Goal: Task Accomplishment & Management: Complete application form

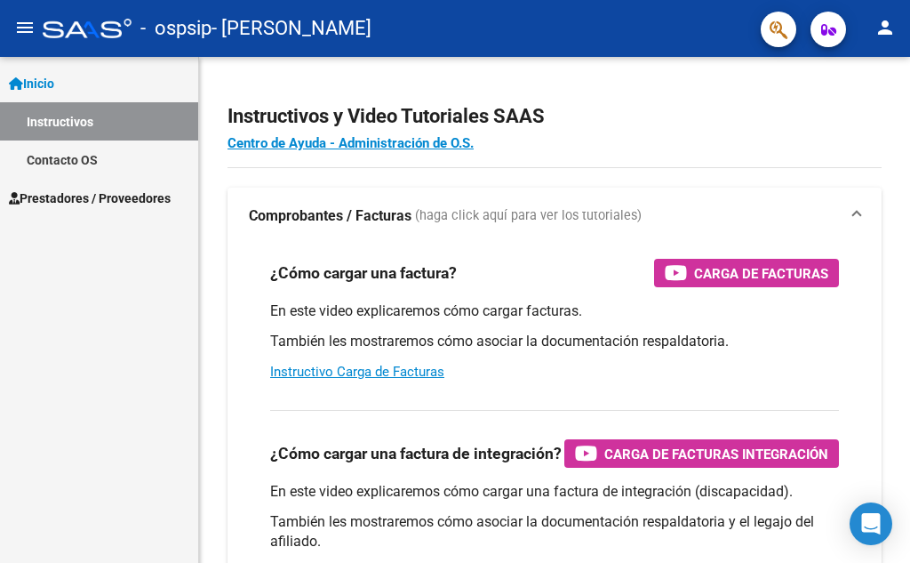
click at [83, 193] on span "Prestadores / Proveedores" at bounding box center [90, 198] width 162 height 20
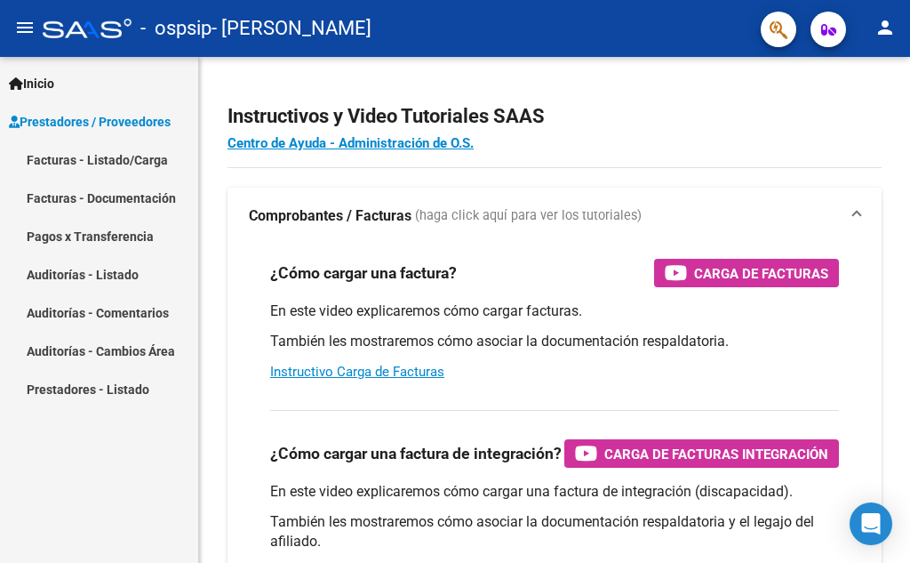
click at [110, 161] on link "Facturas - Listado/Carga" at bounding box center [99, 159] width 198 height 38
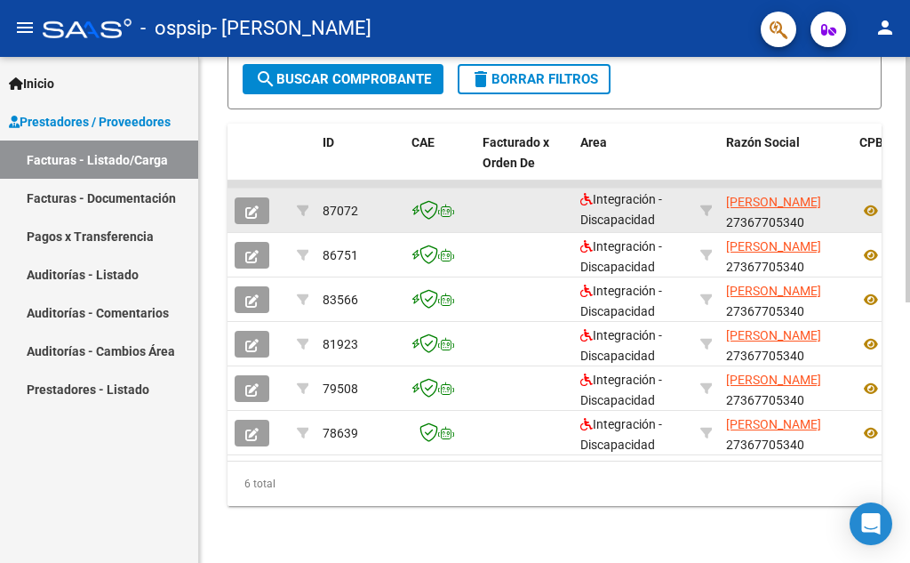
click at [257, 205] on icon "button" at bounding box center [251, 211] width 13 height 13
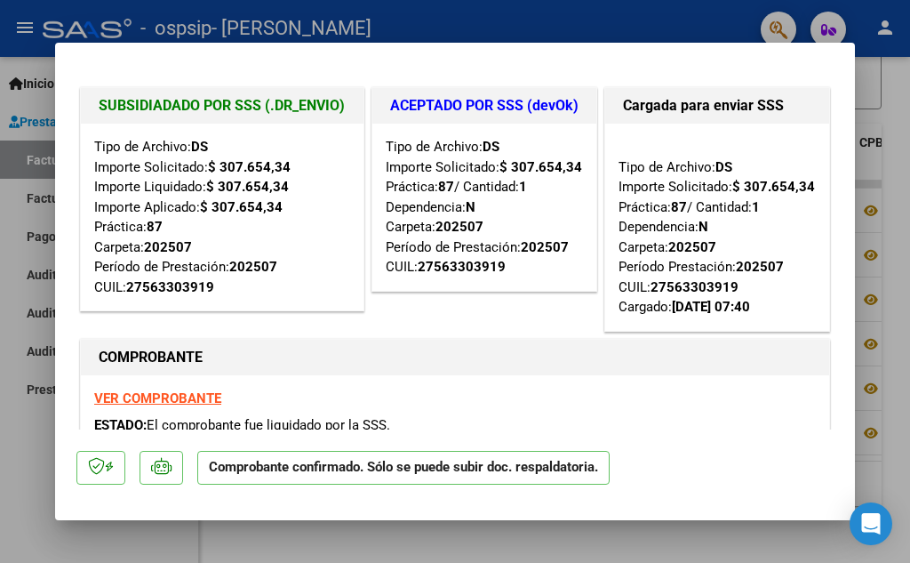
click at [873, 223] on div at bounding box center [455, 281] width 910 height 563
type input "$ 0,00"
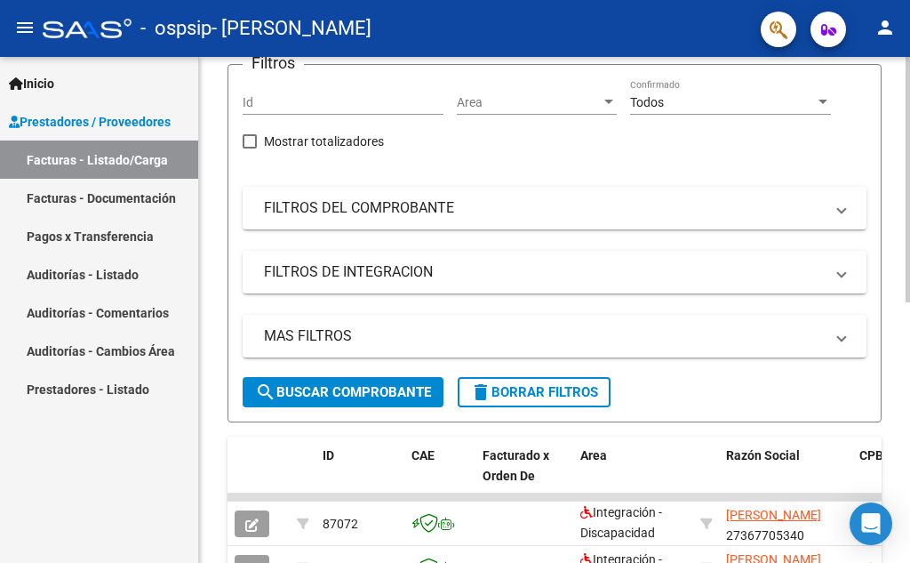
scroll to position [92, 0]
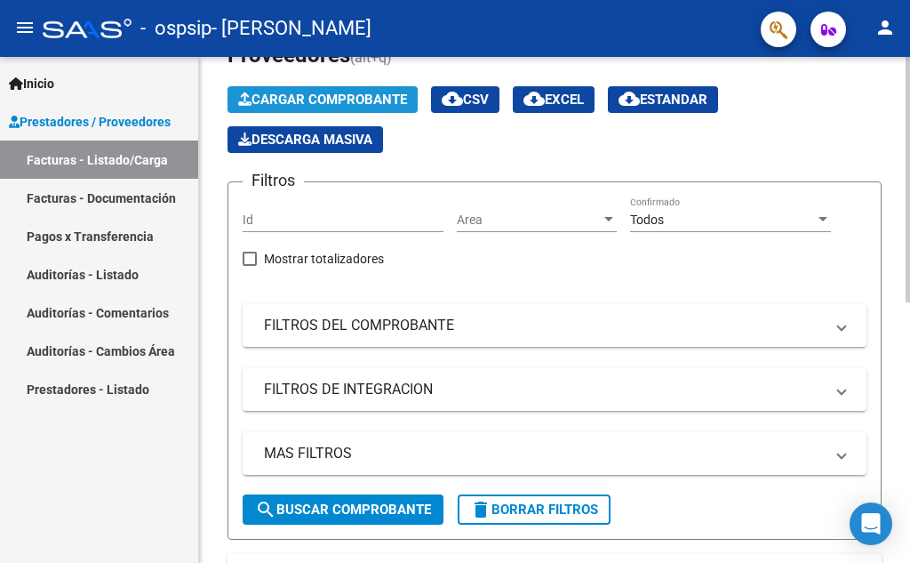
click at [314, 103] on span "Cargar Comprobante" at bounding box center [322, 100] width 169 height 16
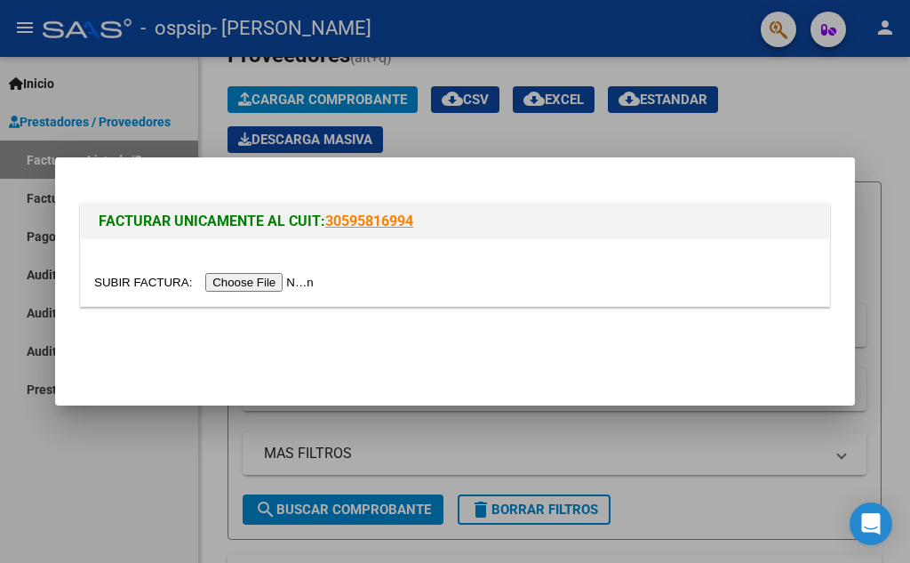
click at [300, 275] on input "file" at bounding box center [206, 282] width 225 height 19
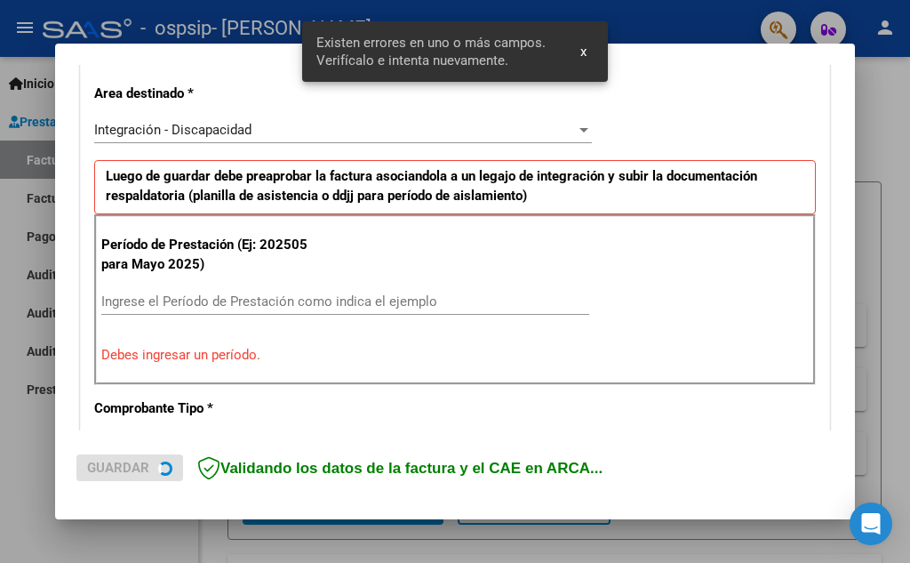
scroll to position [403, 0]
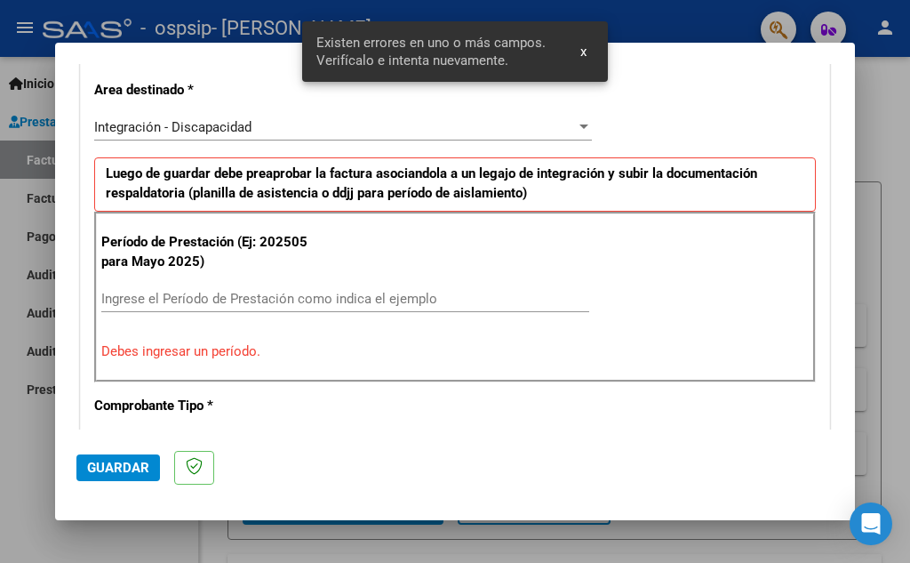
click at [198, 315] on div "Ingrese el Período de Prestación como indica el ejemplo" at bounding box center [345, 307] width 488 height 44
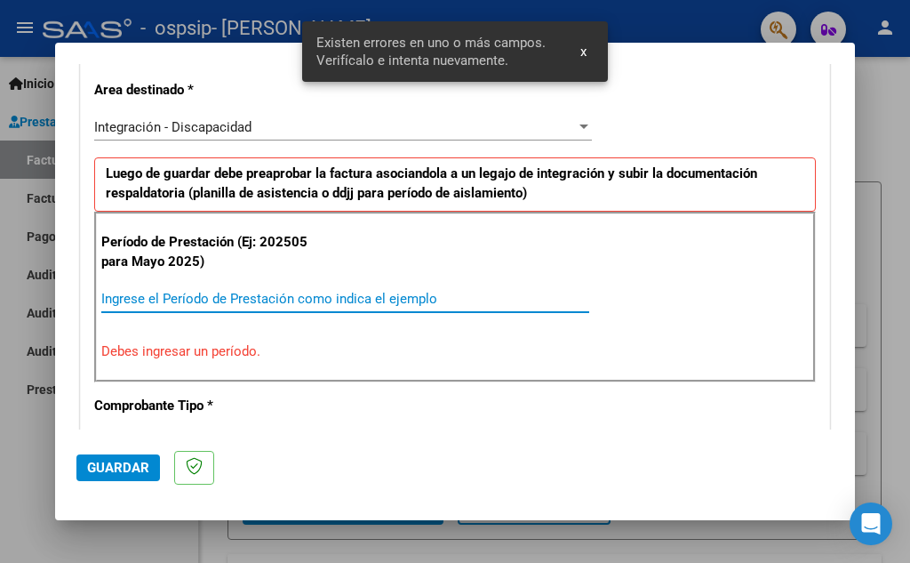
click at [198, 300] on input "Ingrese el Período de Prestación como indica el ejemplo" at bounding box center [345, 299] width 488 height 16
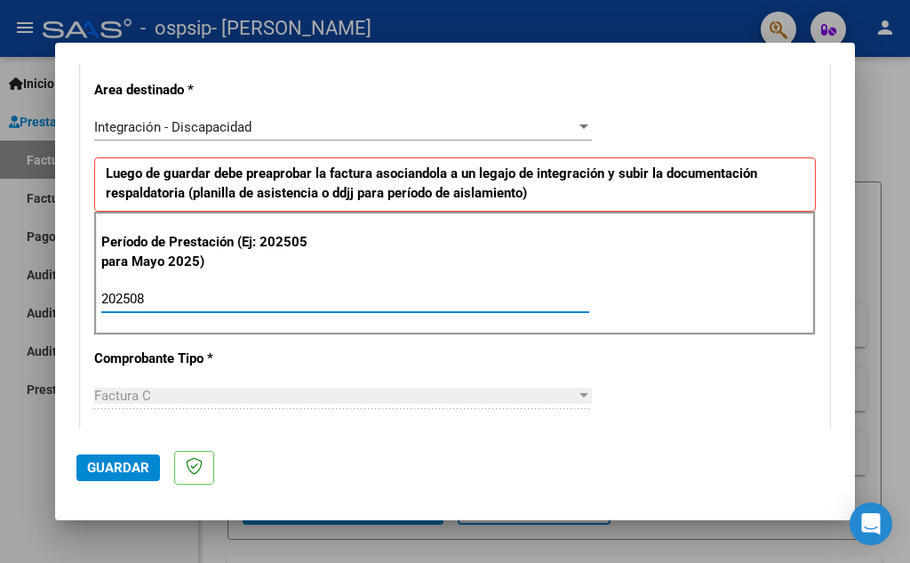
type input "202508"
click at [123, 468] on span "Guardar" at bounding box center [118, 468] width 62 height 16
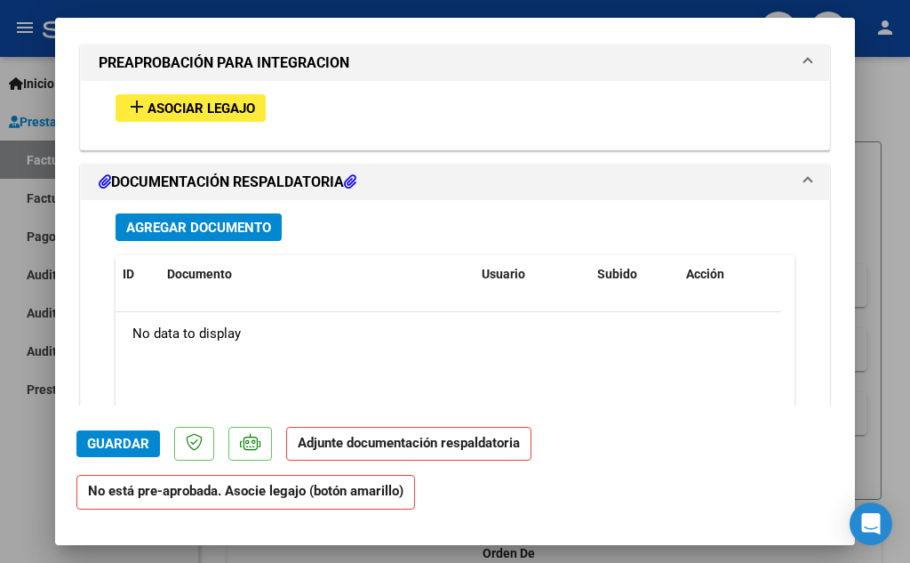
scroll to position [1600, 0]
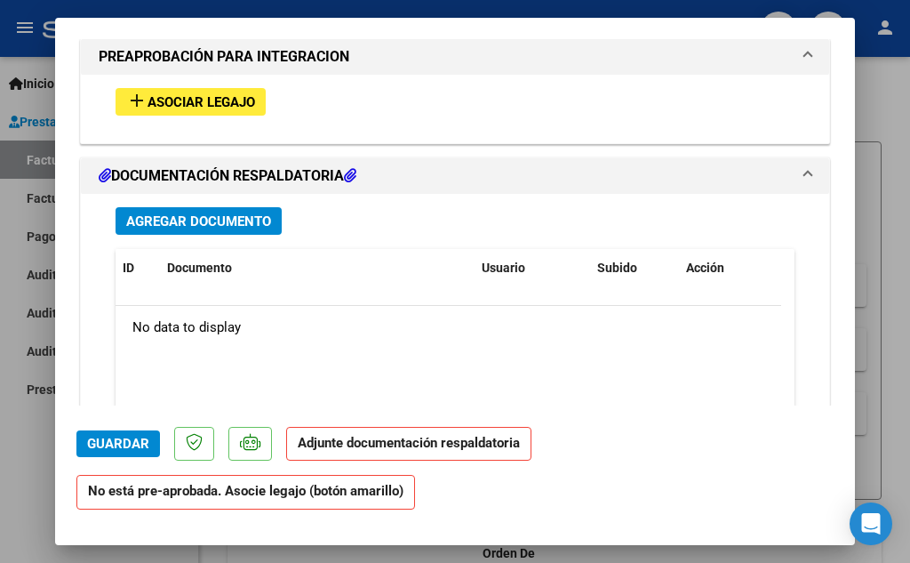
click at [219, 111] on button "add Asociar Legajo" at bounding box center [191, 102] width 150 height 28
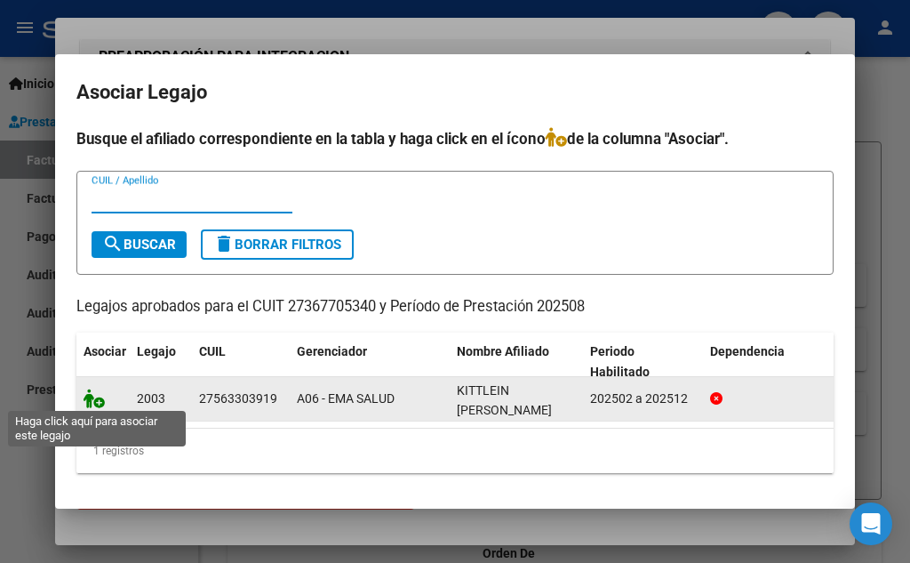
click at [95, 394] on icon at bounding box center [94, 399] width 21 height 20
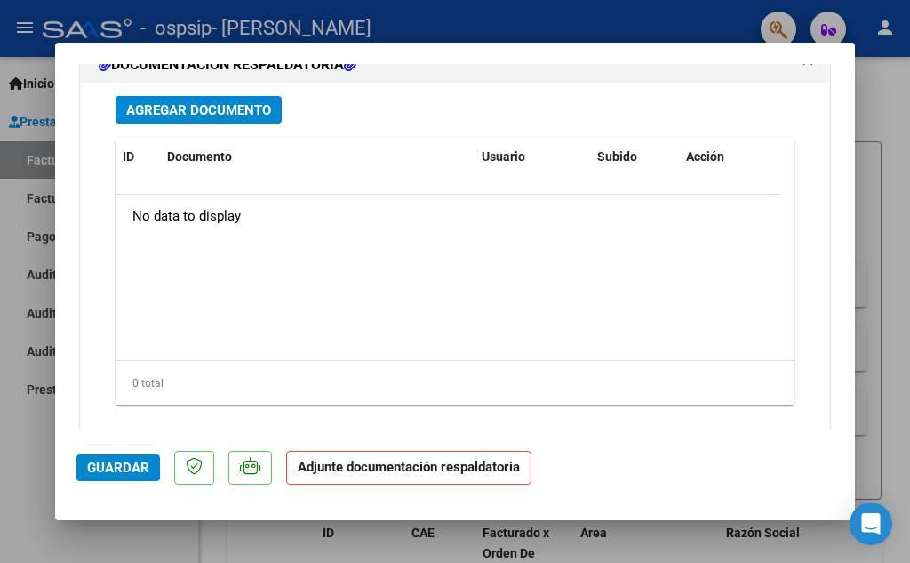
scroll to position [2044, 0]
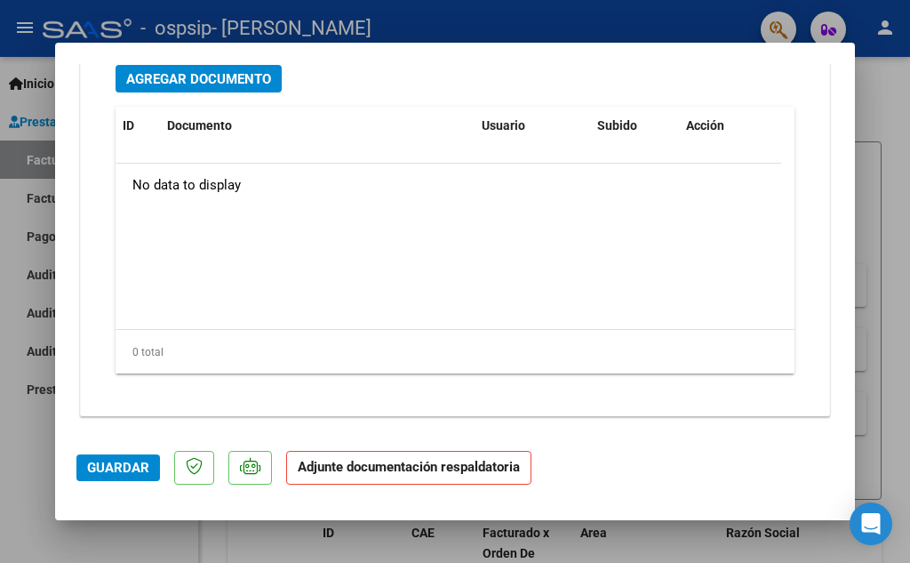
click at [240, 82] on span "Agregar Documento" at bounding box center [198, 79] width 145 height 16
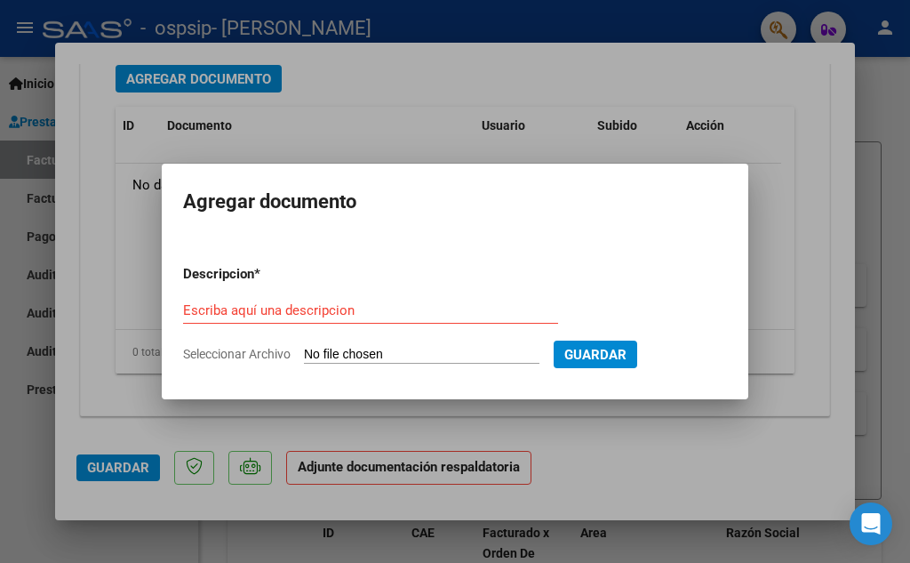
click at [336, 349] on input "Seleccionar Archivo" at bounding box center [422, 355] width 236 height 17
type input "C:\fakepath\pa mai04092025.pdf"
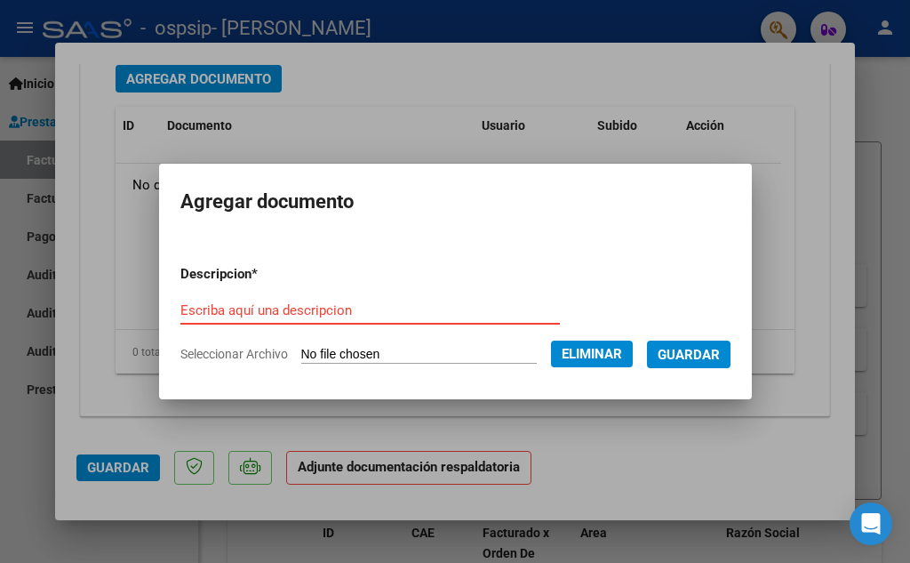
click at [369, 307] on input "Escriba aquí una descripcion" at bounding box center [370, 310] width 380 height 16
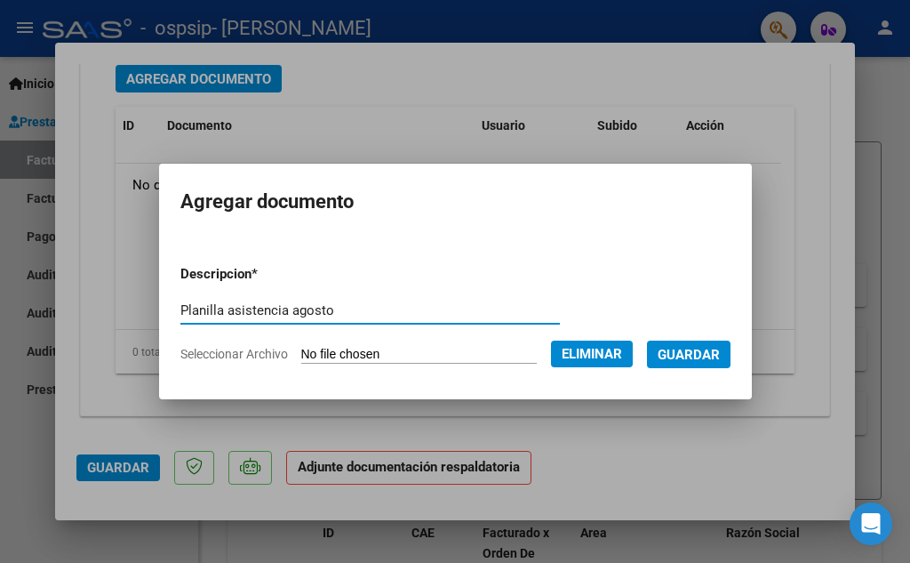
type input "Planilla asistencia agosto"
click at [694, 356] on span "Guardar" at bounding box center [689, 355] width 62 height 16
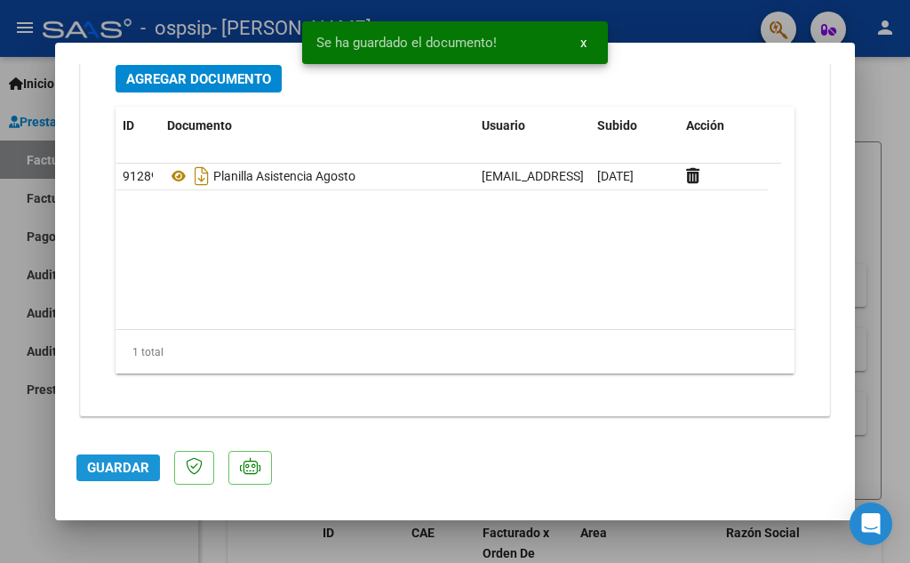
click at [106, 477] on button "Guardar" at bounding box center [118, 467] width 84 height 27
click at [884, 140] on div at bounding box center [455, 281] width 910 height 563
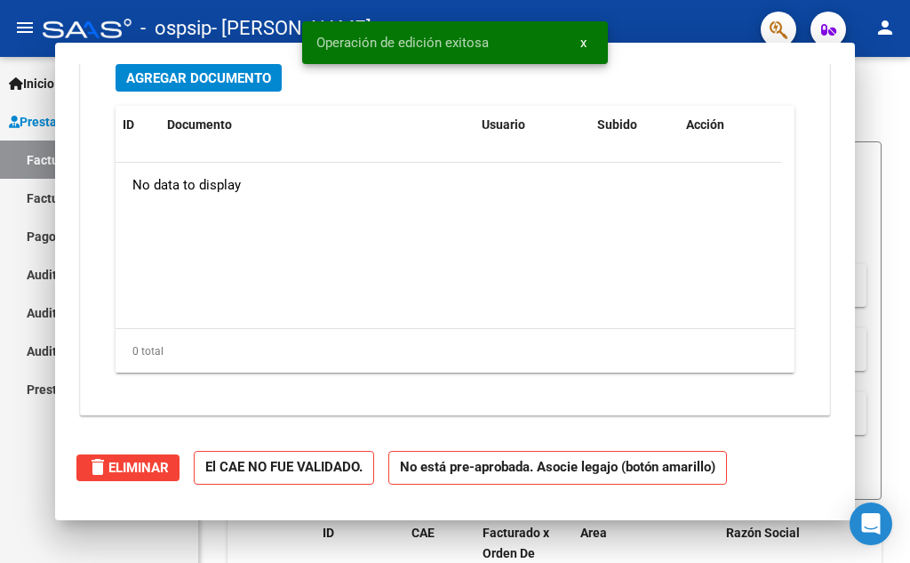
type input "$ 0,00"
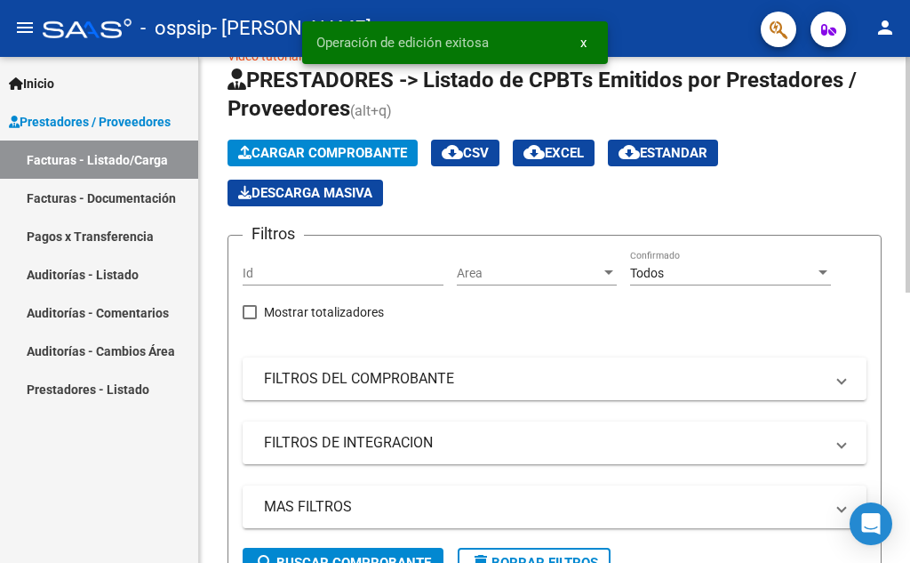
scroll to position [0, 0]
